Goal: Transaction & Acquisition: Purchase product/service

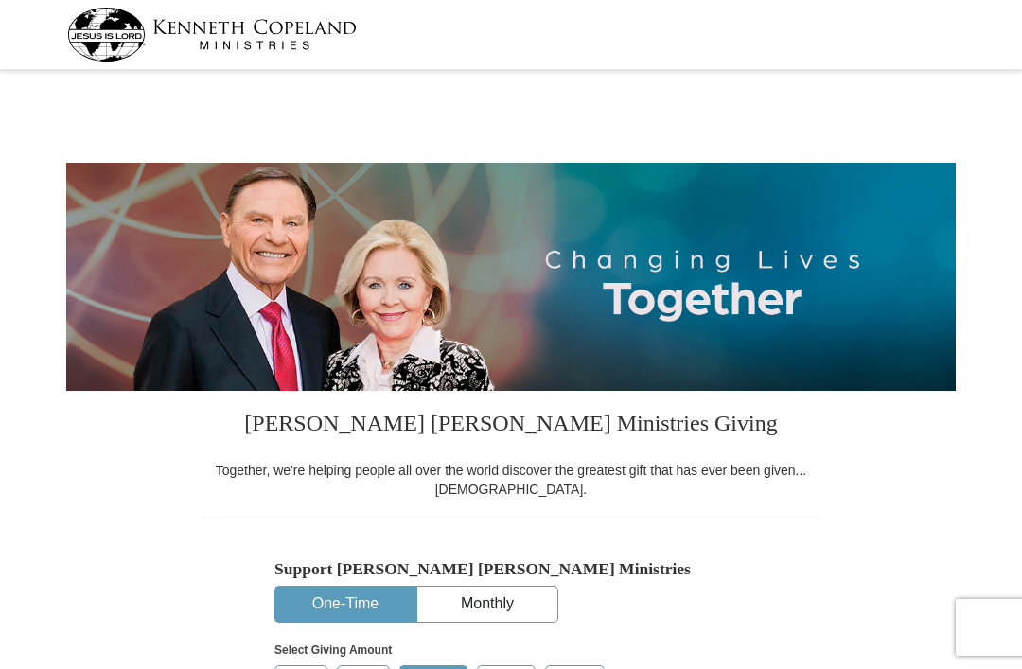
select select "[GEOGRAPHIC_DATA]"
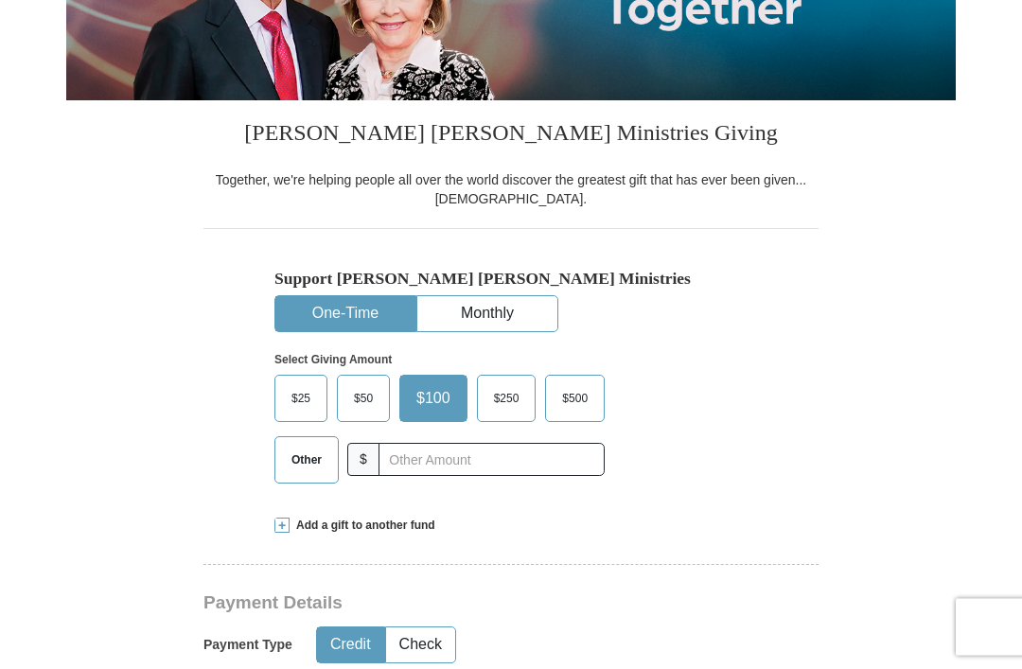
scroll to position [291, 0]
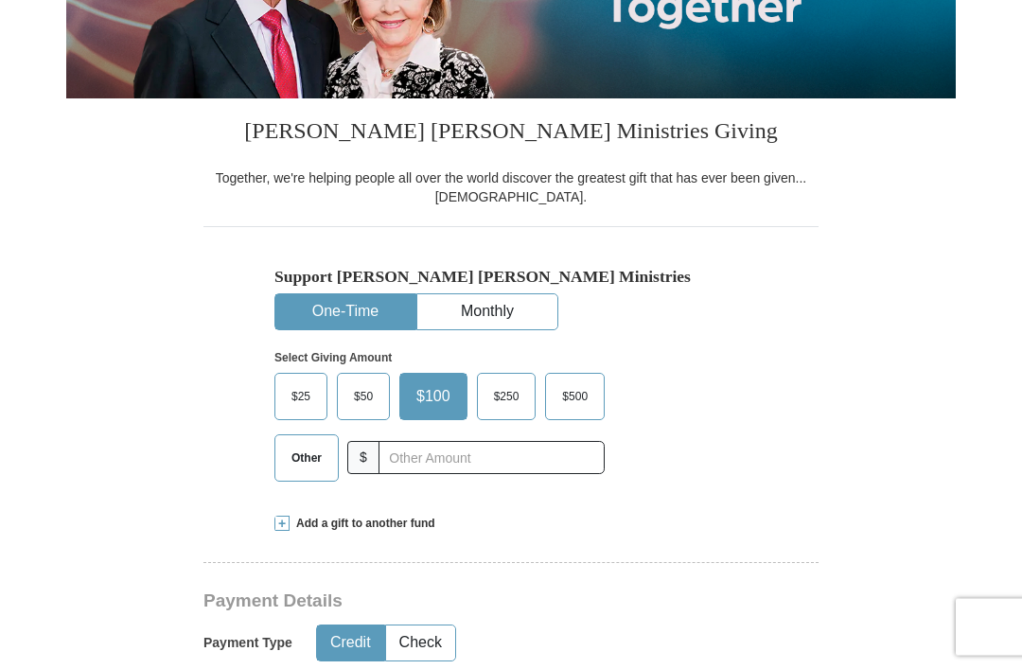
click at [295, 533] on span "Add a gift to another fund" at bounding box center [363, 525] width 146 height 16
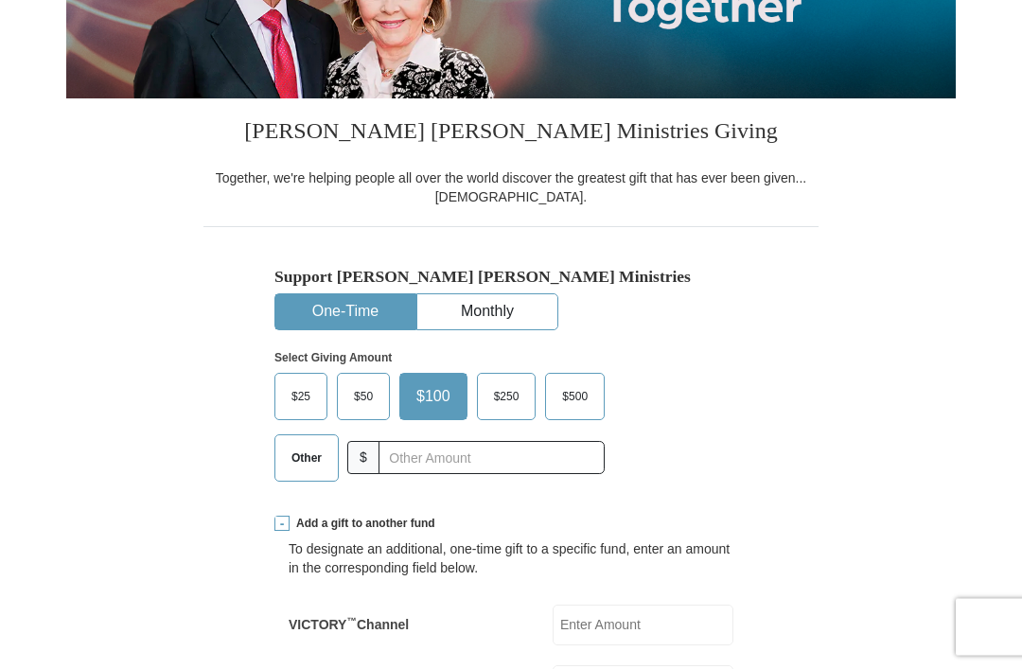
scroll to position [292, 0]
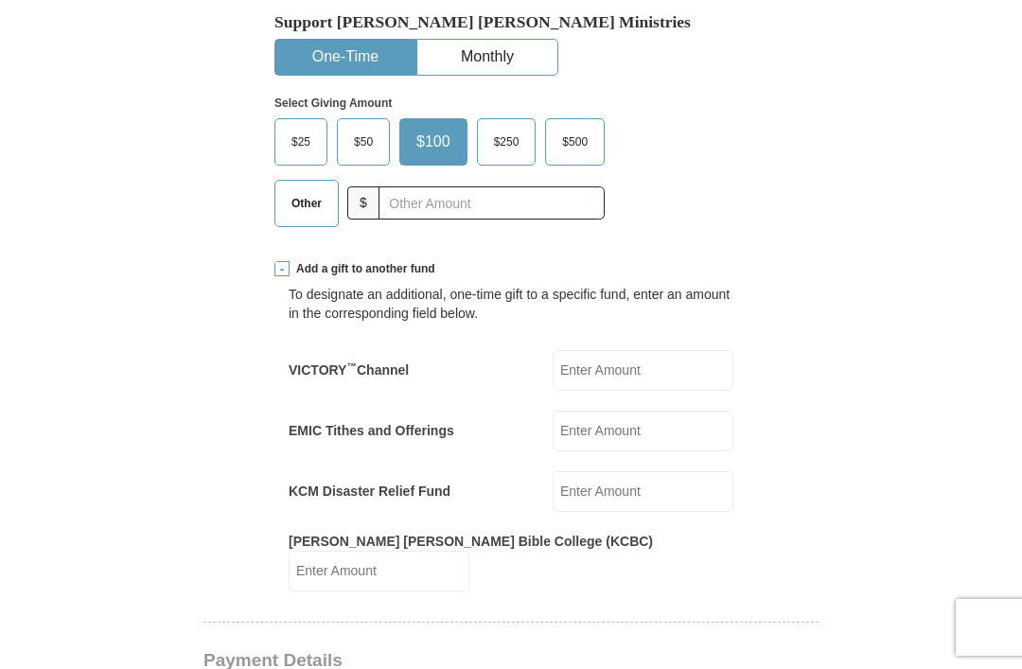
click at [640, 451] on input "EMIC Tithes and Offerings" at bounding box center [643, 431] width 181 height 41
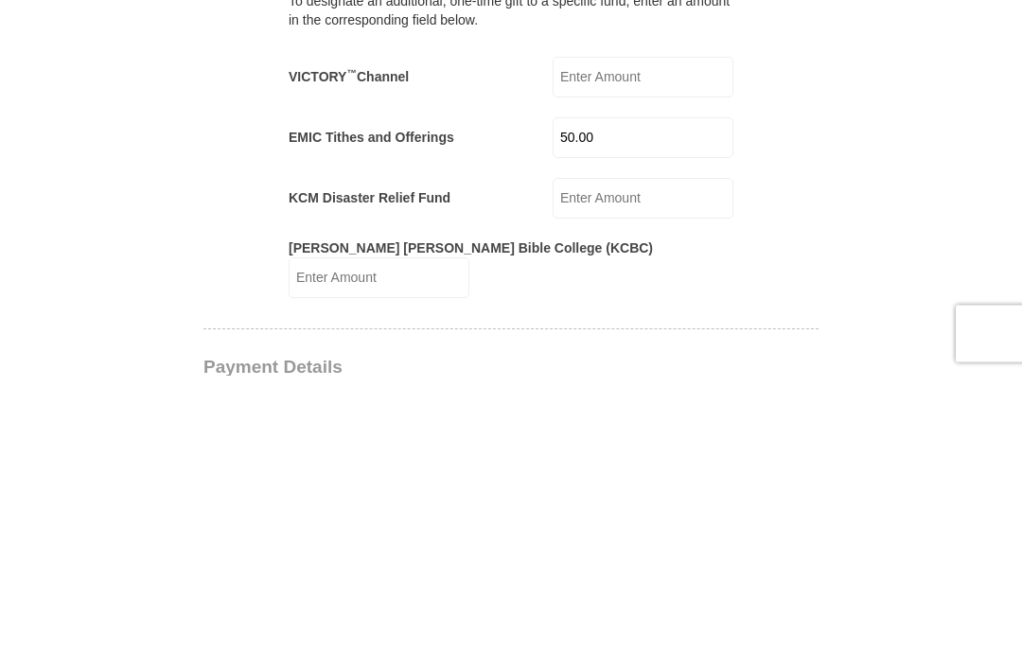
type input "50.00"
click at [620, 351] on input "VICTORY ™ Channel" at bounding box center [643, 371] width 181 height 41
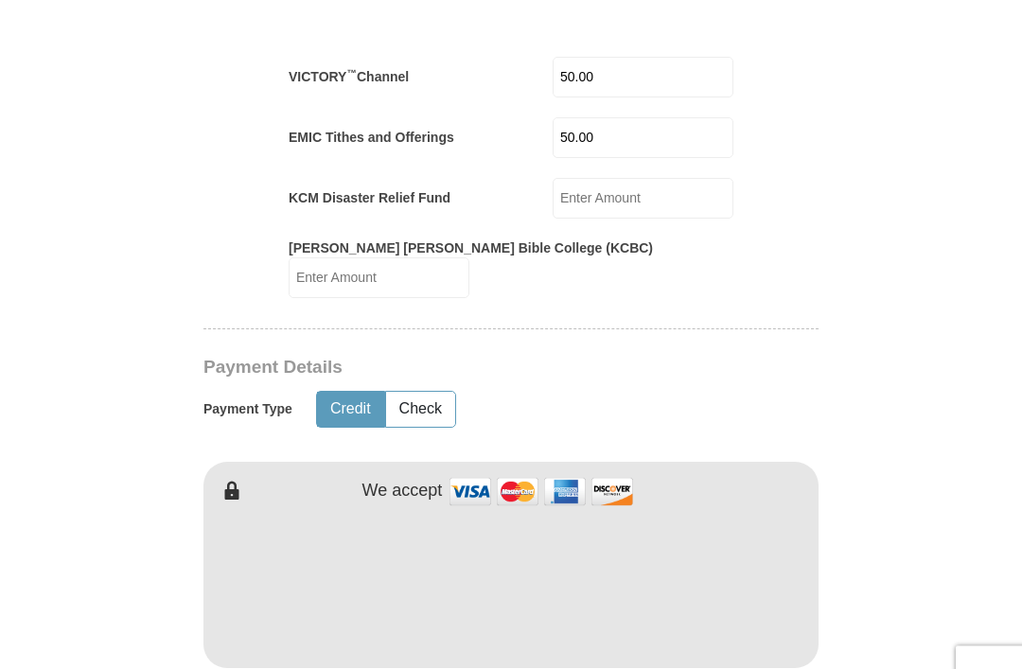
scroll to position [893, 0]
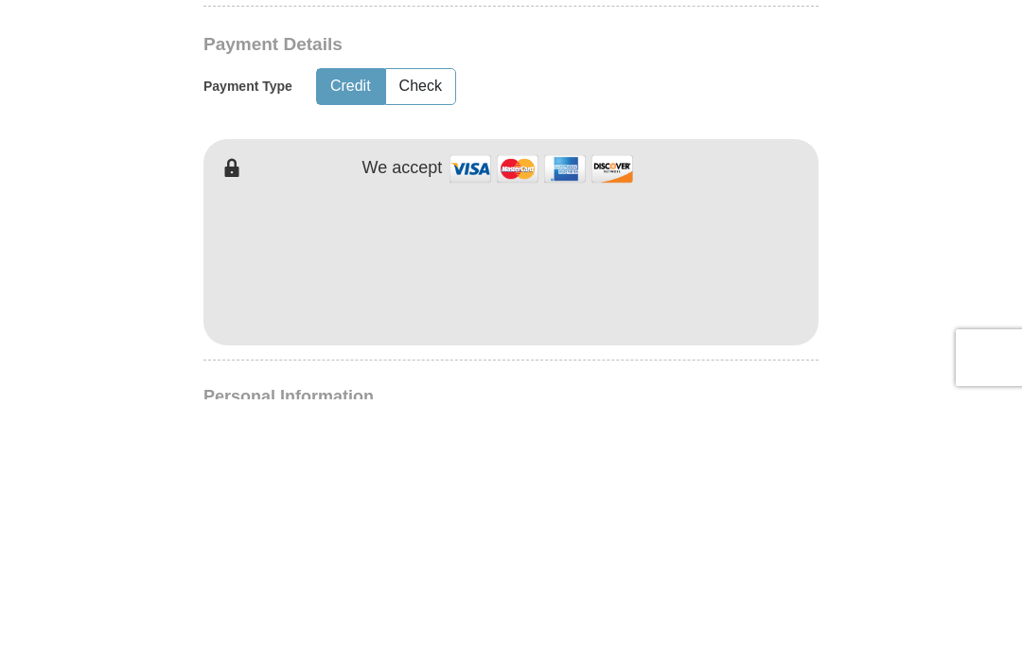
type input "50.00"
click at [422, 339] on button "Check" at bounding box center [420, 356] width 69 height 35
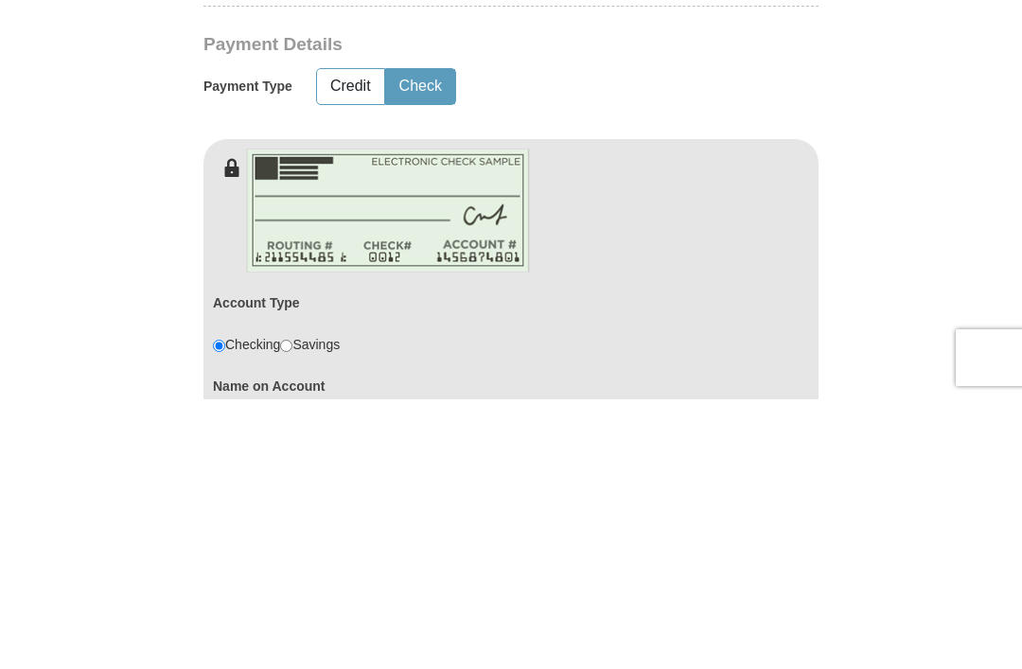
scroll to position [1164, 0]
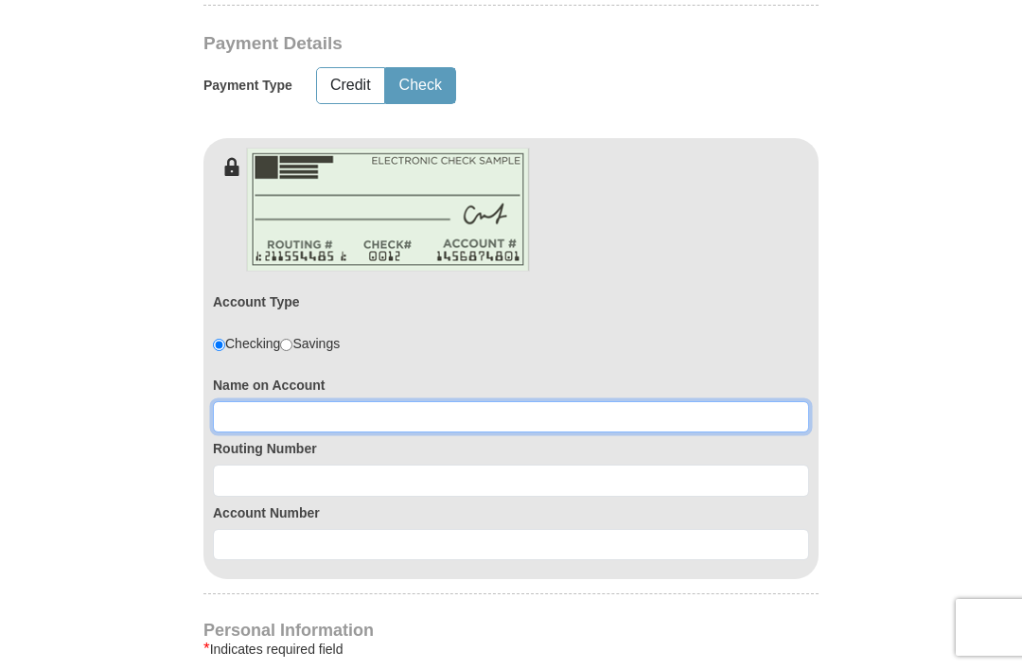
click at [251, 430] on input at bounding box center [511, 417] width 596 height 32
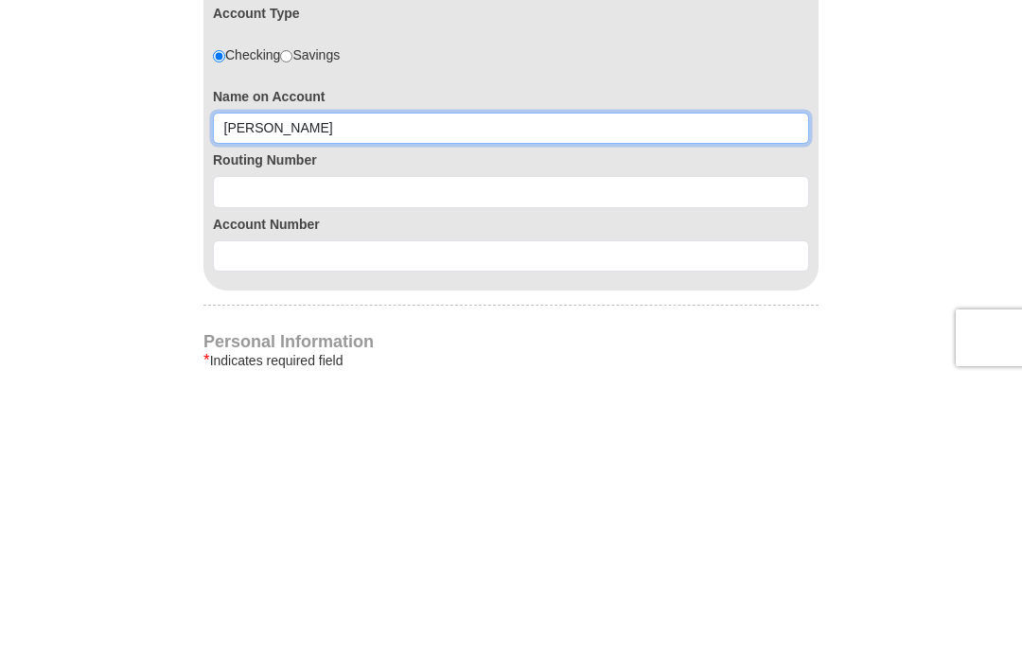
type input "[PERSON_NAME]"
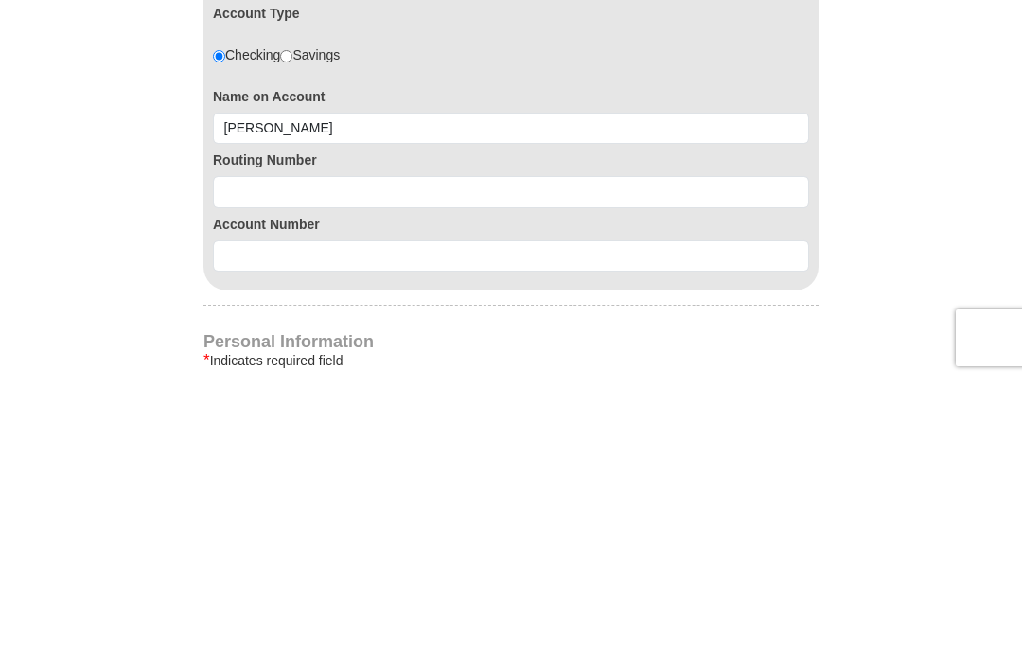
click at [253, 466] on input at bounding box center [511, 482] width 596 height 32
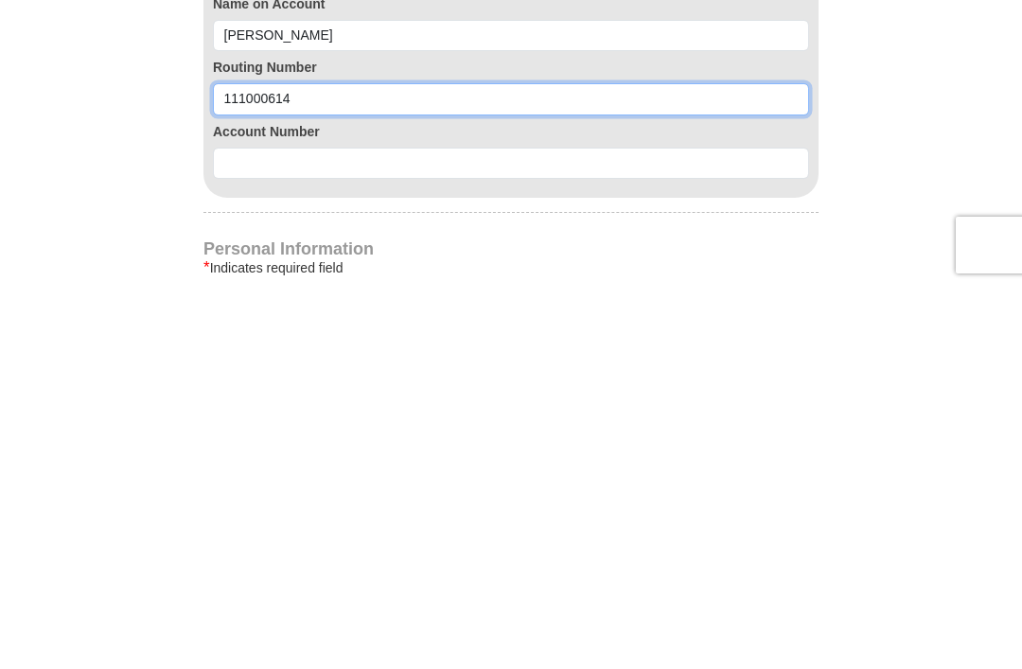
type input "111000614"
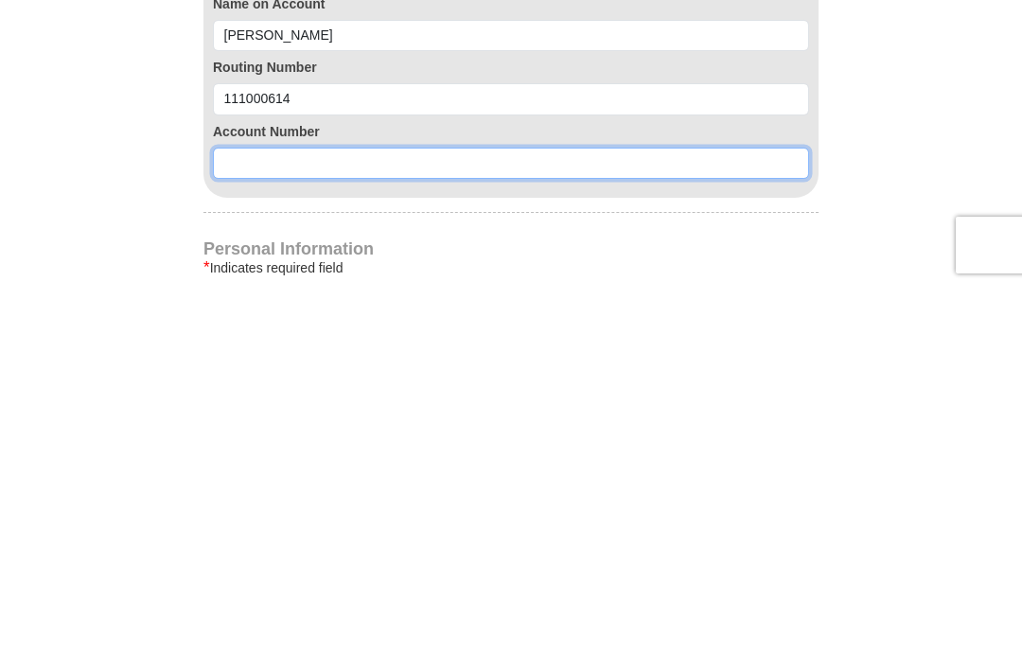
click at [252, 530] on input at bounding box center [511, 546] width 596 height 32
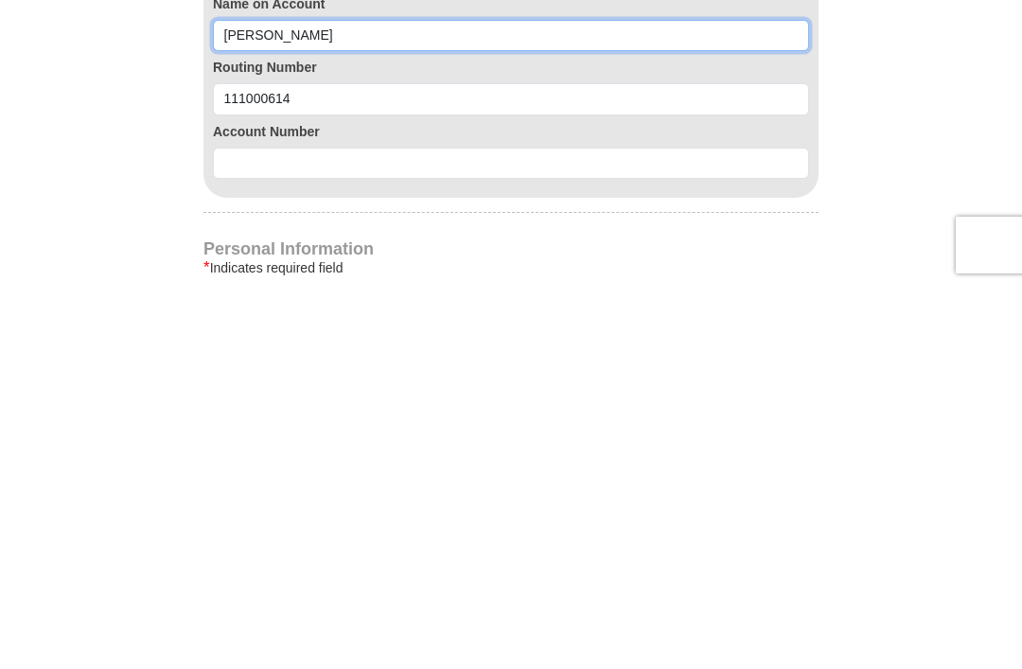
click at [266, 402] on input "[PERSON_NAME]" at bounding box center [511, 418] width 596 height 32
type input "[PERSON_NAME]"
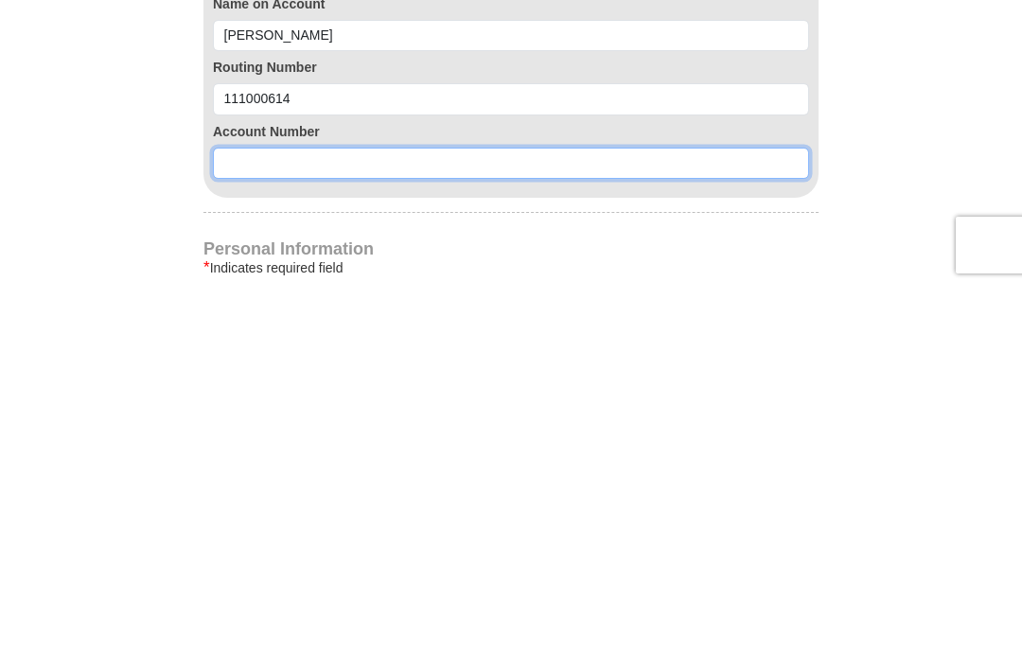
click at [249, 530] on input at bounding box center [511, 546] width 596 height 32
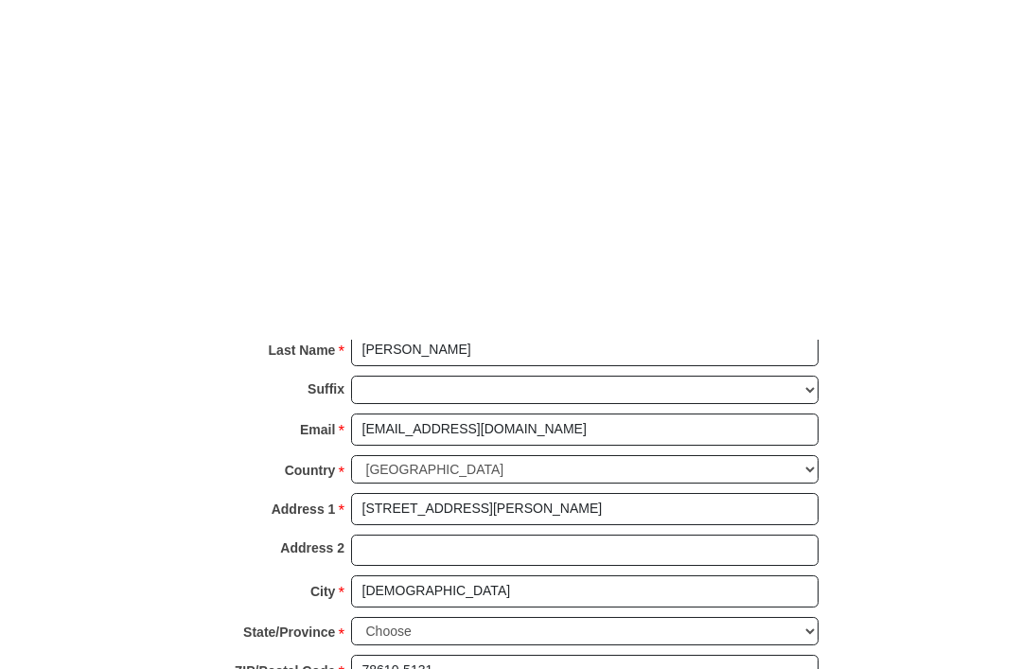
scroll to position [1886, 0]
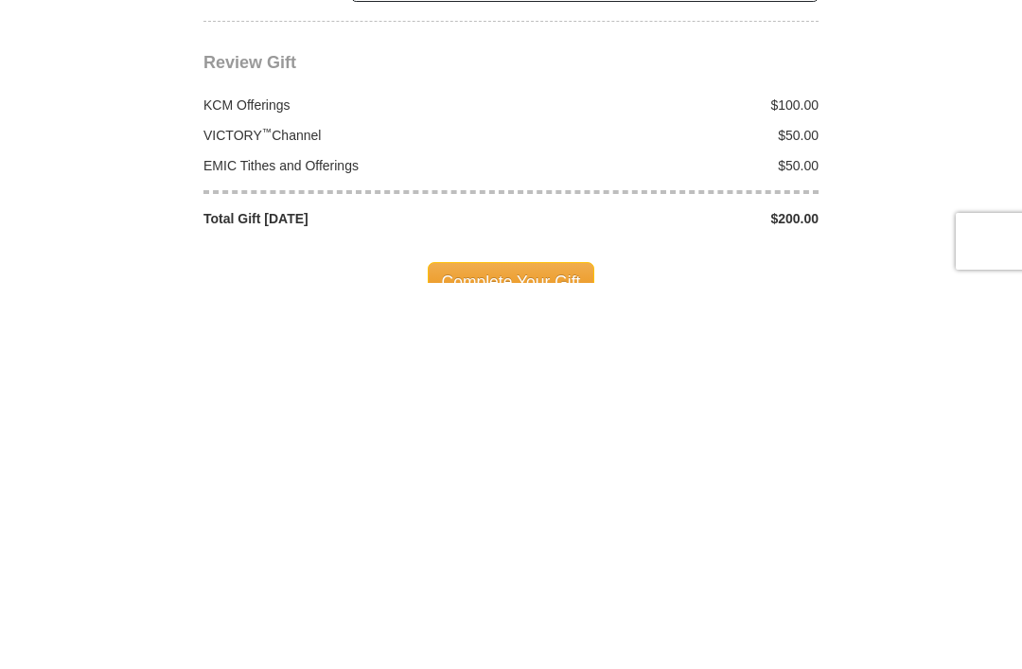
type input "978730364"
click at [533, 648] on span "Complete Your Gift" at bounding box center [511, 668] width 167 height 40
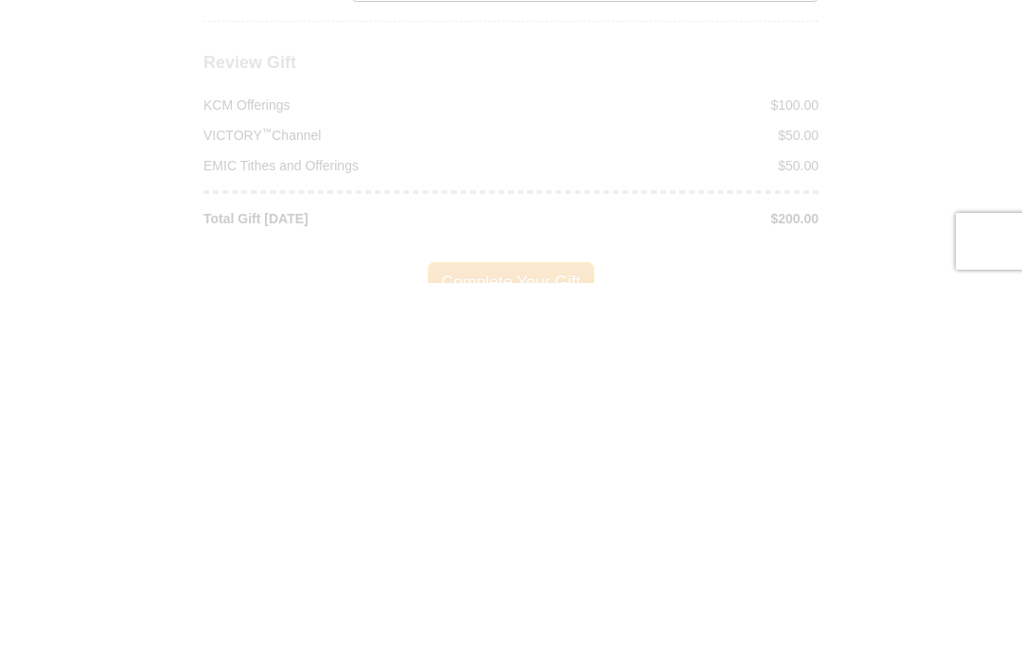
scroll to position [2273, 0]
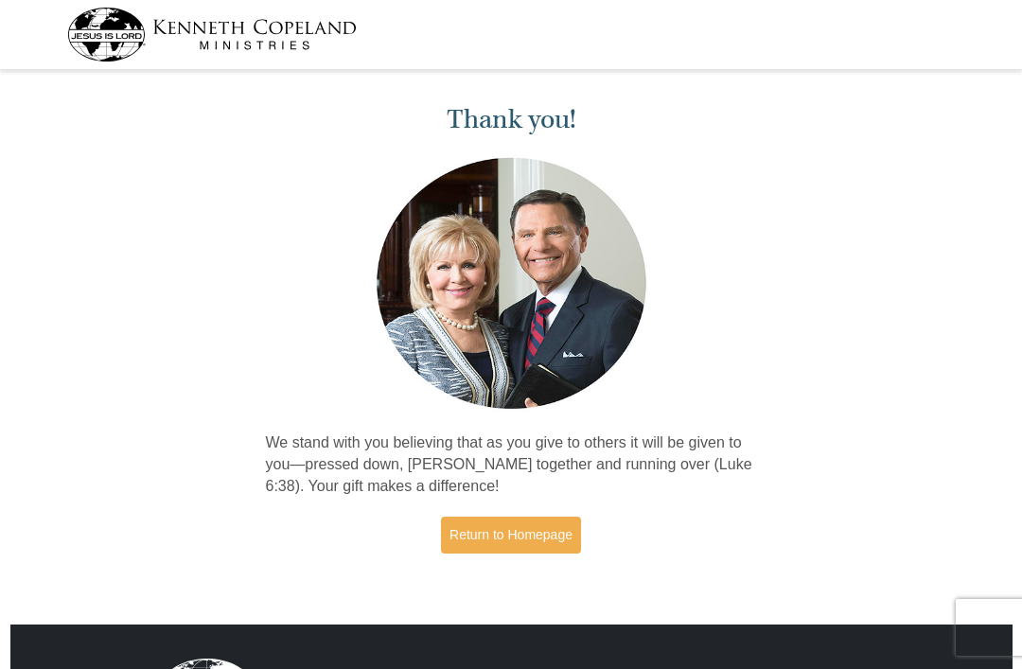
click at [515, 530] on link "Return to Homepage" at bounding box center [511, 535] width 140 height 37
